Goal: Information Seeking & Learning: Learn about a topic

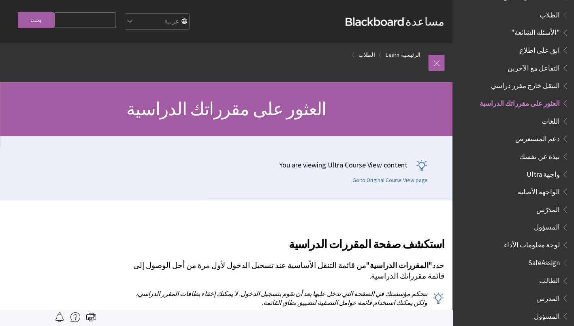
click at [549, 8] on span "الطلاب" at bounding box center [549, 13] width 20 height 11
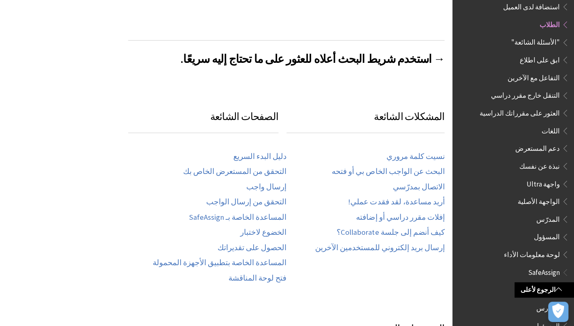
scroll to position [457, 0]
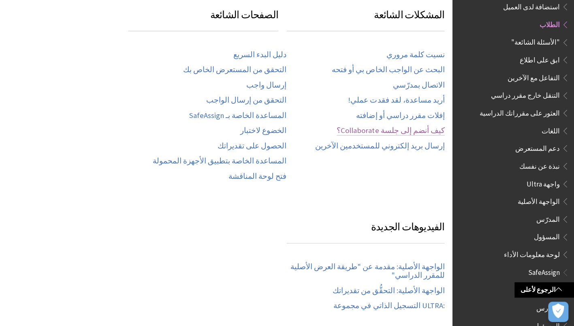
click at [398, 126] on link "كيف أنضم إلى جلسة Collaborate؟" at bounding box center [390, 130] width 108 height 9
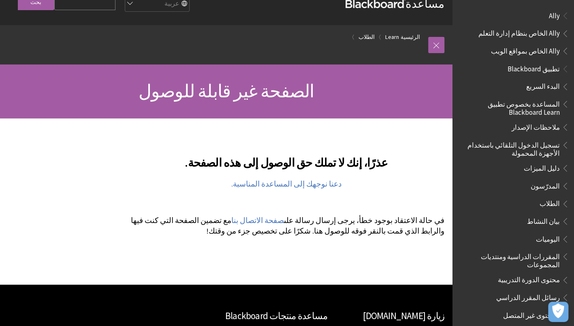
scroll to position [20, 0]
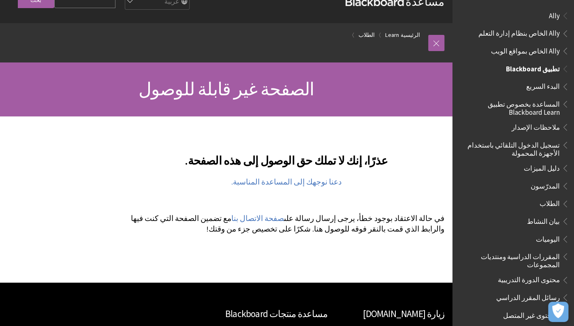
click at [554, 200] on span "الطلاب" at bounding box center [549, 202] width 20 height 11
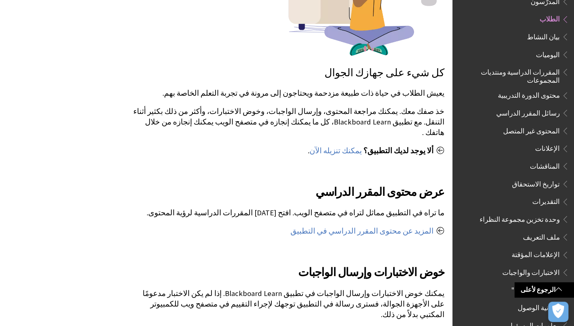
scroll to position [245, 0]
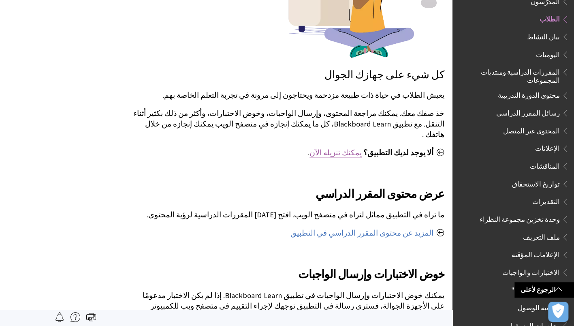
click at [358, 148] on link "يمكنك تنزيله الآن" at bounding box center [335, 153] width 52 height 10
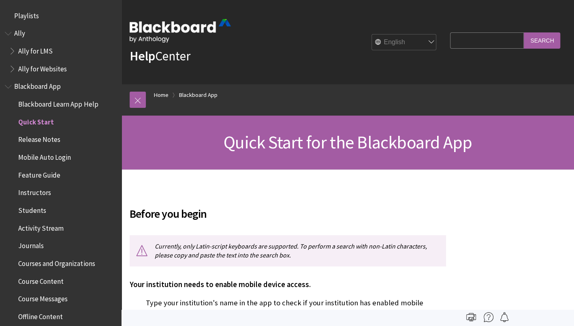
scroll to position [103, 0]
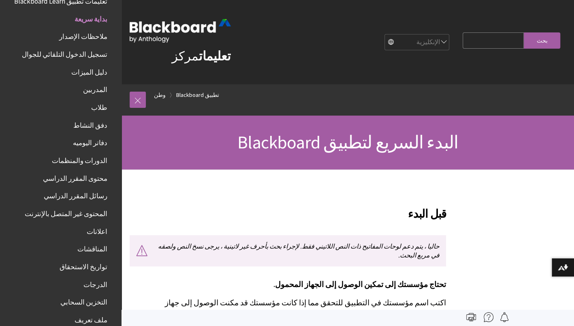
click at [96, 109] on span "طلاب" at bounding box center [99, 105] width 16 height 11
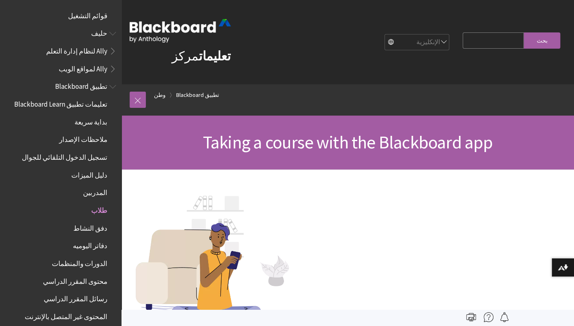
scroll to position [191, 0]
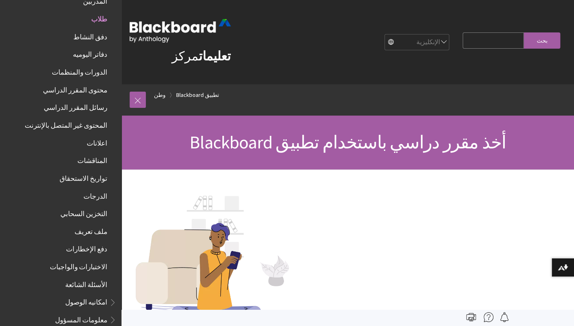
click at [425, 40] on select "الإنكليزية عربية كاتالا سيمراج الماني إسبانيا سومي فرانسيه עברית إيطاليانو 日本語 …" at bounding box center [417, 42] width 65 height 16
select select "/ar-sa/Blackboard_App/Students"
click at [385, 34] on select "الإنكليزية عربية كاتالا سيمراج الماني إسبانيا سومي فرانسيه עברית إيطاليانو 日本語 …" at bounding box center [417, 42] width 65 height 16
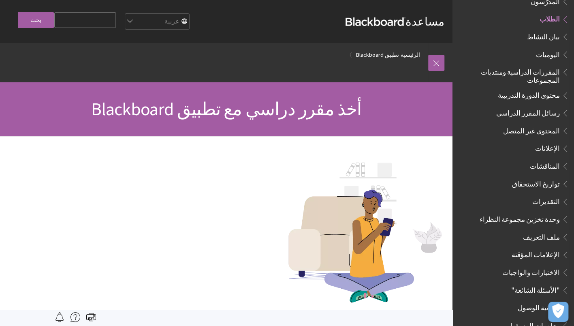
click at [542, 177] on span "تواريخ الاستحقاق" at bounding box center [536, 182] width 48 height 11
click at [557, 19] on span "الطلاب" at bounding box center [549, 18] width 20 height 11
click at [549, 108] on span "رسائل المقرر الدراسي" at bounding box center [528, 111] width 64 height 11
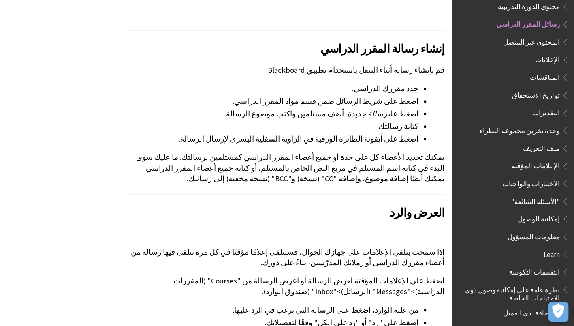
scroll to position [436, 0]
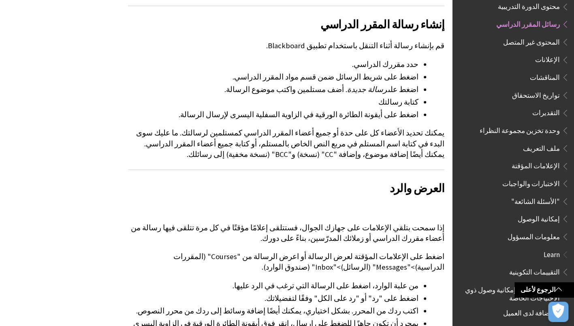
click at [544, 212] on span "إمكانية الوصول" at bounding box center [538, 217] width 42 height 11
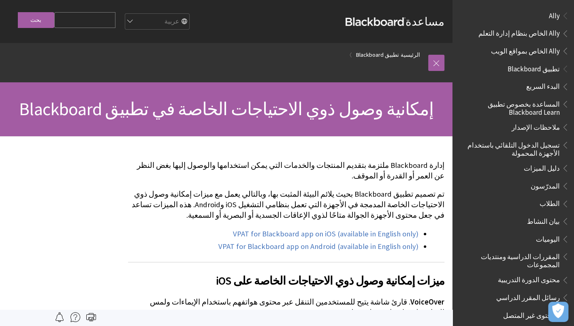
scroll to position [429, 0]
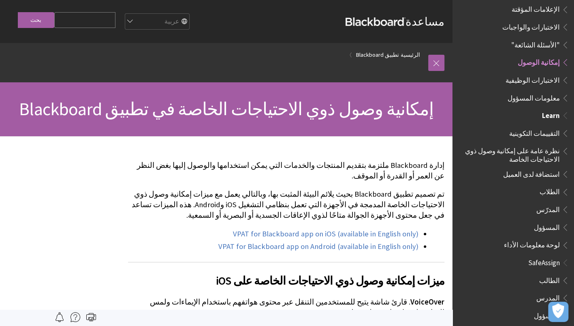
click at [544, 212] on ul "التقييمات التكوينية نظرة عامة على إمكانية وصول ذوي الاحتياجات الخاصة استضافة لد…" at bounding box center [513, 188] width 112 height 125
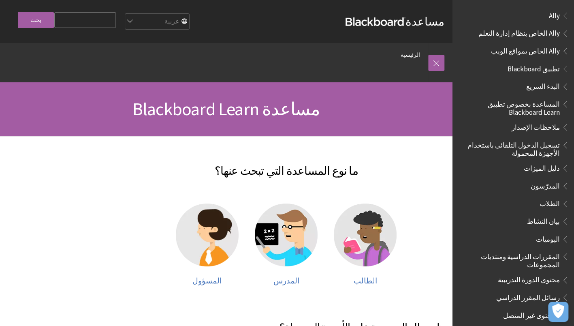
scroll to position [411, 0]
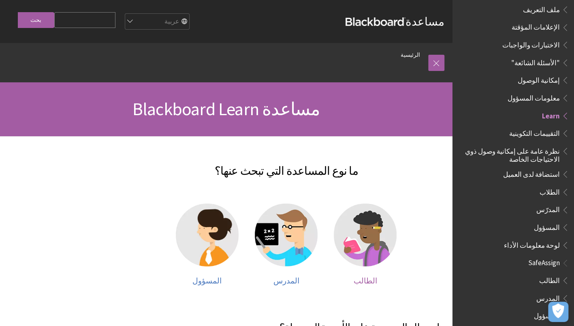
click at [370, 279] on span "الطالب" at bounding box center [365, 280] width 23 height 9
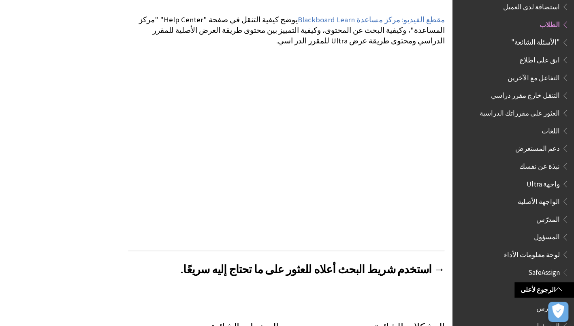
scroll to position [155, 0]
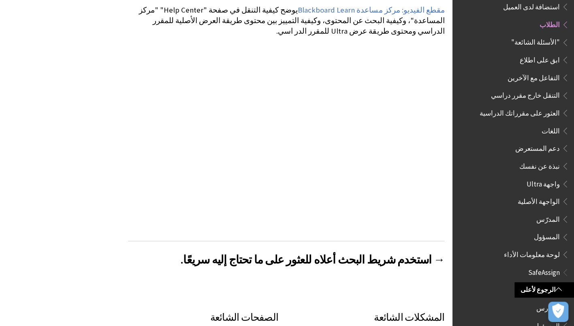
click at [525, 106] on span "العثور على مقرراتك الدراسية" at bounding box center [519, 111] width 80 height 11
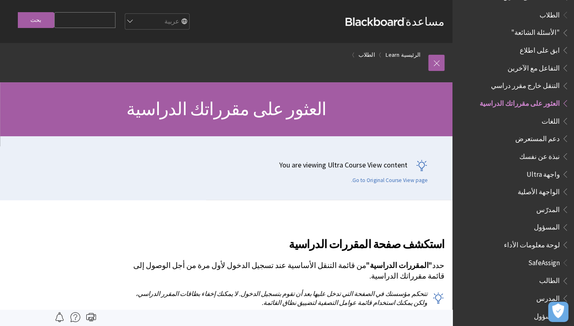
click at [554, 8] on span "الطلاب" at bounding box center [549, 13] width 20 height 11
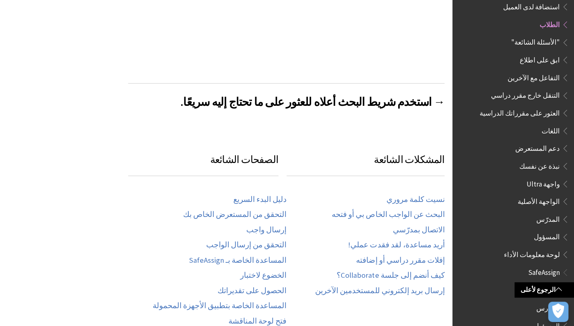
scroll to position [330, 0]
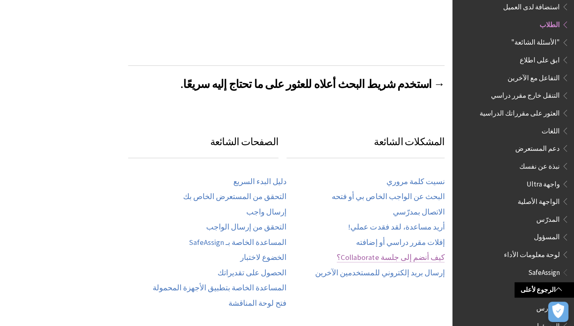
click at [400, 253] on link "كيف أنضم إلى جلسة Collaborate؟" at bounding box center [390, 257] width 108 height 9
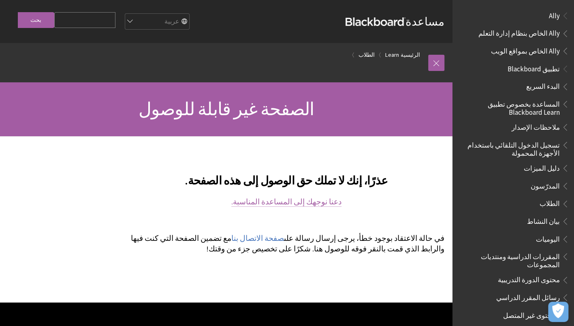
click at [306, 200] on link "دعنا نوجهك إلى المساعدة المناسبة." at bounding box center [286, 202] width 110 height 10
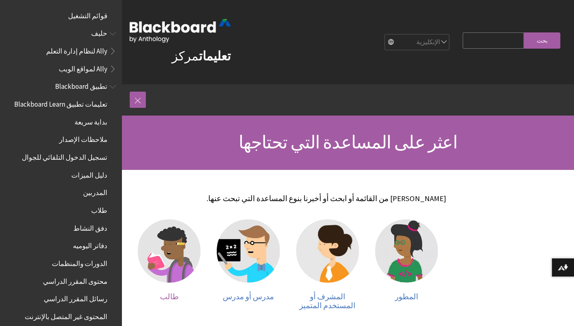
click at [178, 299] on link "طالب" at bounding box center [169, 264] width 63 height 90
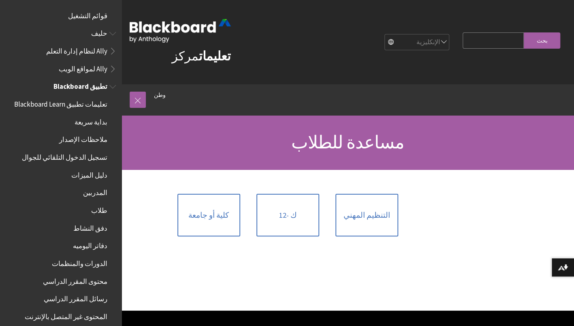
click at [80, 105] on span "تعليمات تطبيق Blackboard Learn" at bounding box center [60, 102] width 93 height 11
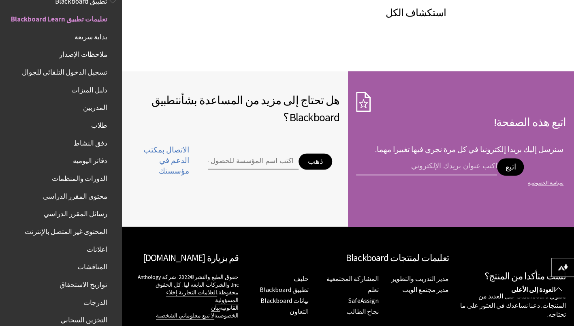
scroll to position [578, 0]
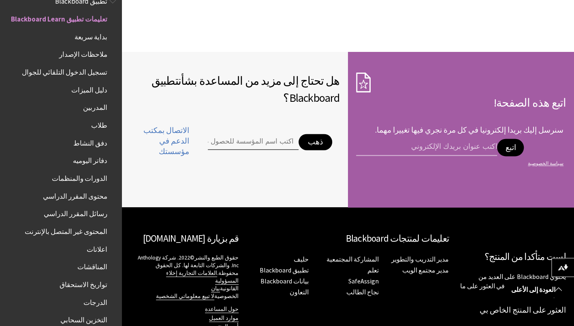
click at [177, 232] on link "قم بزيارة [DOMAIN_NAME]" at bounding box center [191, 238] width 96 height 12
